Goal: Transaction & Acquisition: Purchase product/service

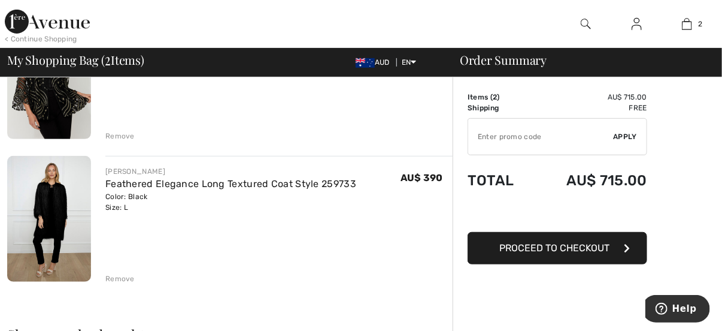
scroll to position [240, 0]
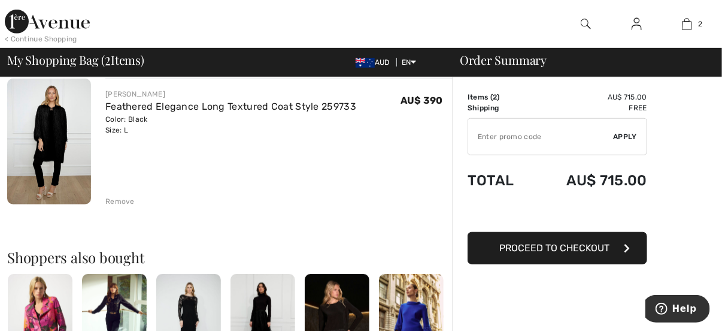
click at [59, 120] on img at bounding box center [49, 141] width 84 height 126
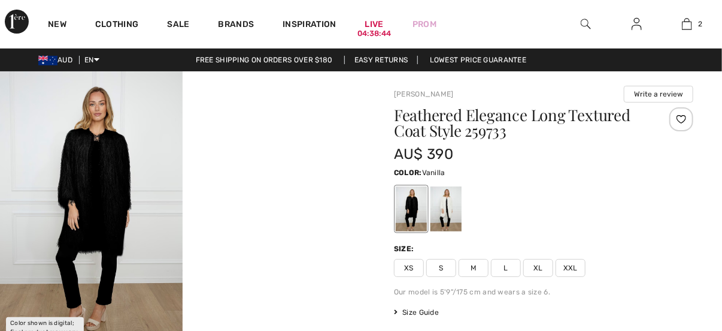
click at [449, 195] on div at bounding box center [446, 208] width 31 height 45
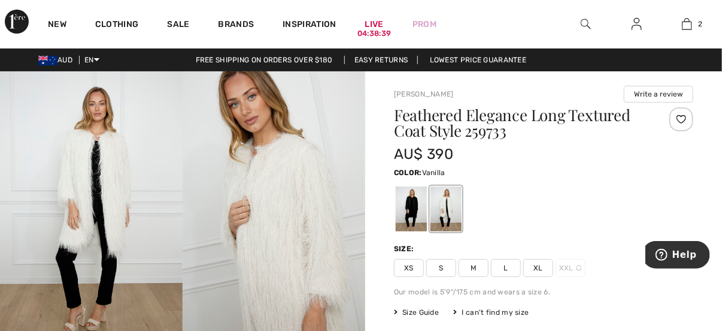
click at [603, 193] on div at bounding box center [543, 209] width 299 height 50
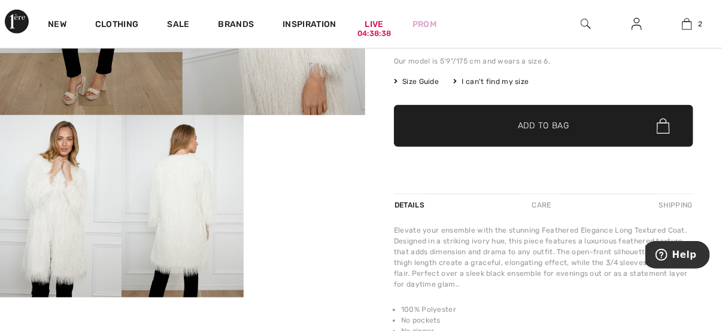
scroll to position [240, 0]
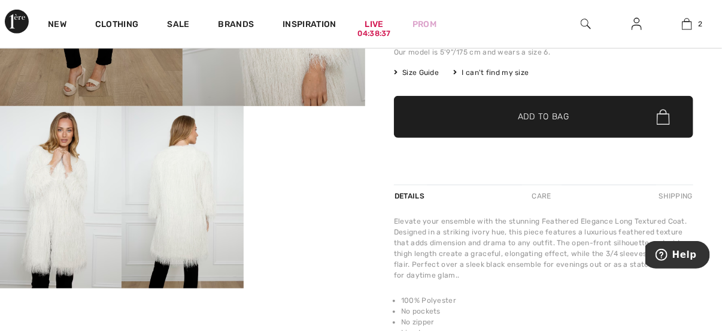
click at [529, 117] on span "Add to Bag" at bounding box center [544, 117] width 52 height 13
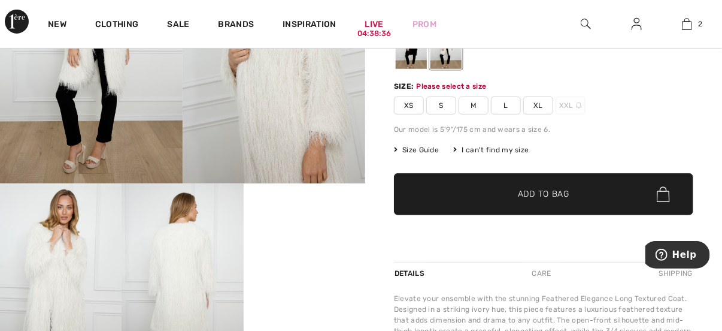
scroll to position [147, 0]
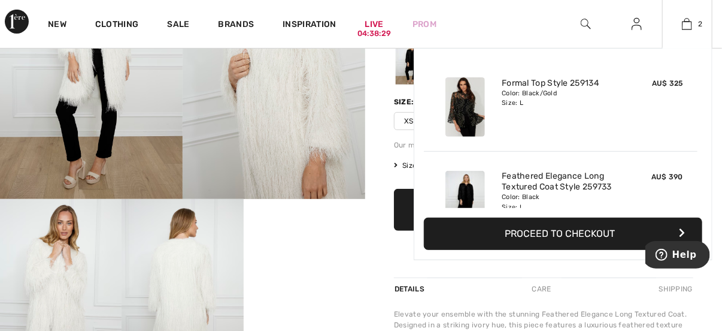
click at [541, 239] on button "Proceed to Checkout" at bounding box center [563, 233] width 278 height 32
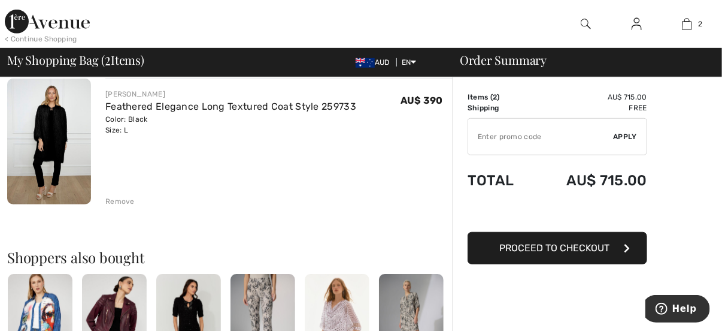
scroll to position [180, 0]
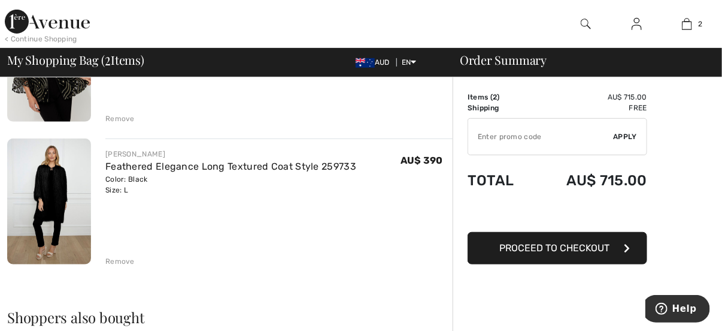
click at [113, 260] on div "Remove" at bounding box center [119, 261] width 29 height 11
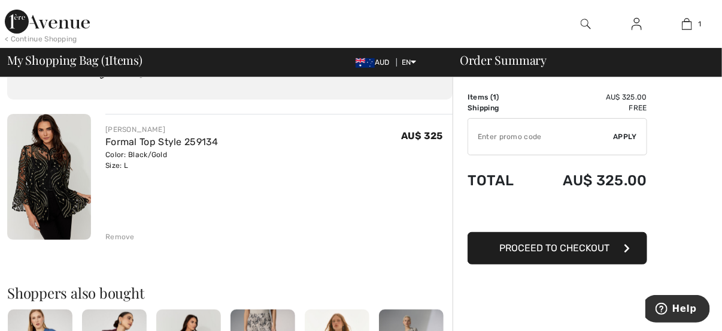
scroll to position [0, 0]
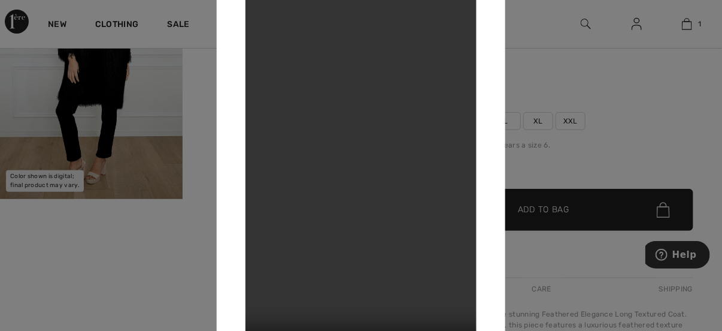
click at [617, 135] on div at bounding box center [361, 165] width 722 height 331
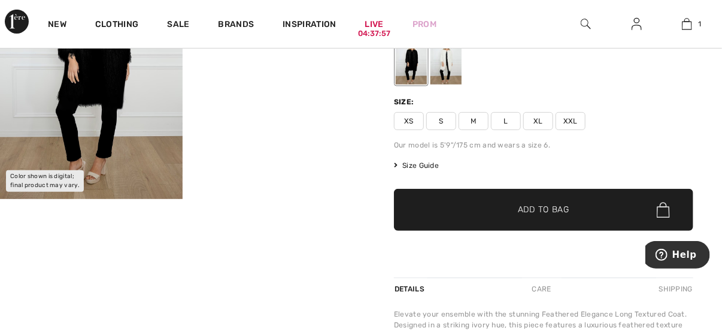
click at [440, 75] on div at bounding box center [446, 62] width 31 height 45
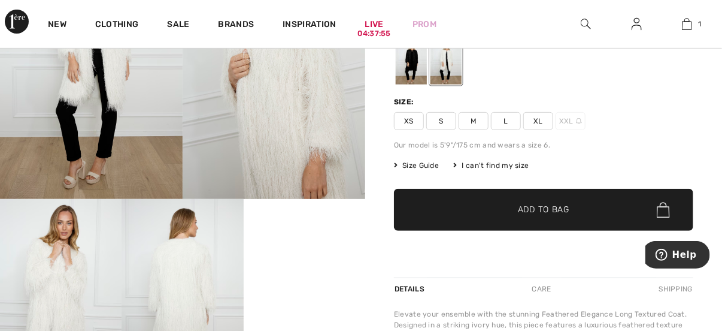
click at [507, 122] on span "L" at bounding box center [506, 121] width 30 height 18
click at [517, 208] on span "✔ Added to Bag" at bounding box center [525, 210] width 73 height 13
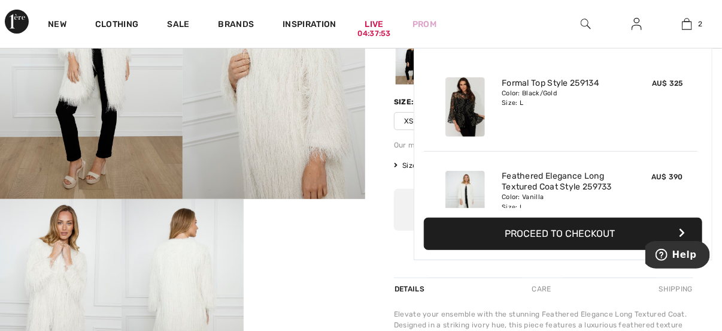
scroll to position [36, 0]
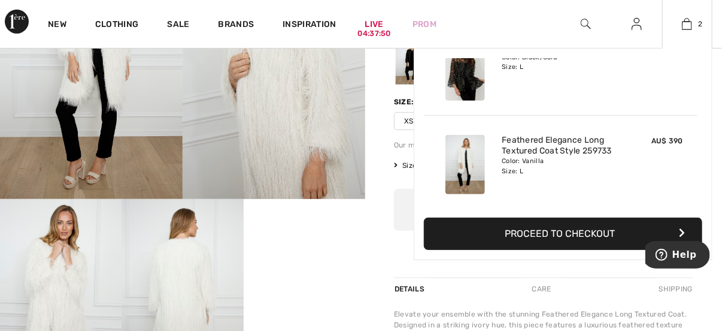
click at [507, 237] on button "Proceed to Checkout" at bounding box center [563, 233] width 278 height 32
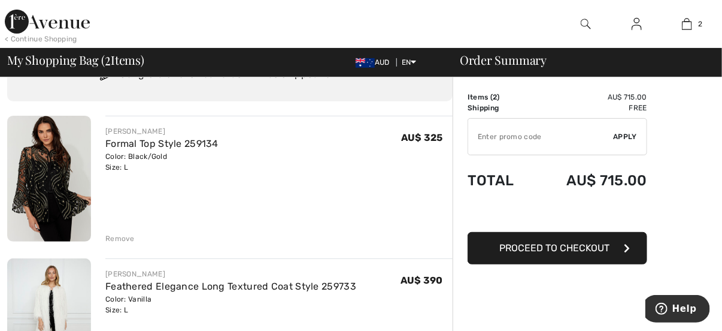
scroll to position [59, 0]
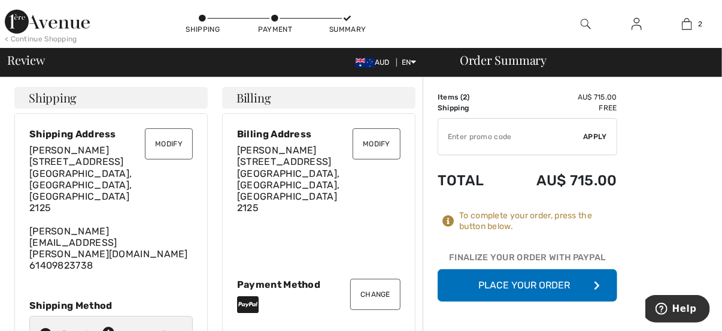
click at [504, 278] on button "Place Your Order" at bounding box center [528, 285] width 180 height 32
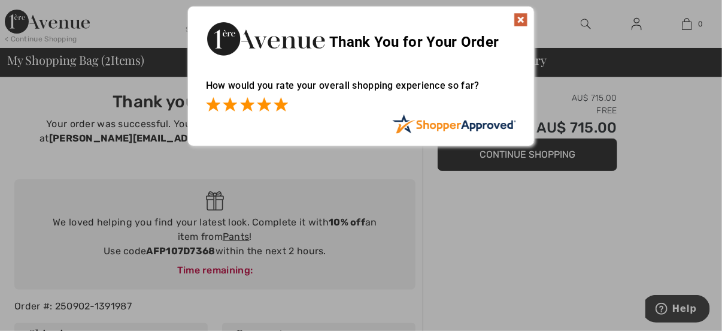
click at [278, 106] on span at bounding box center [281, 104] width 14 height 14
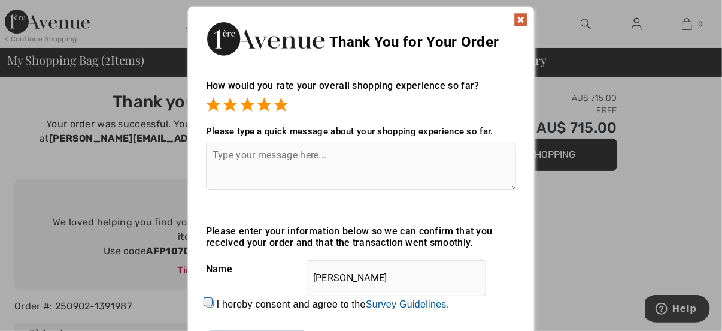
click at [259, 151] on textarea at bounding box center [361, 166] width 310 height 47
type textarea "LOVE THE CLOTHES"
click at [524, 19] on img at bounding box center [521, 20] width 14 height 14
